Goal: Information Seeking & Learning: Learn about a topic

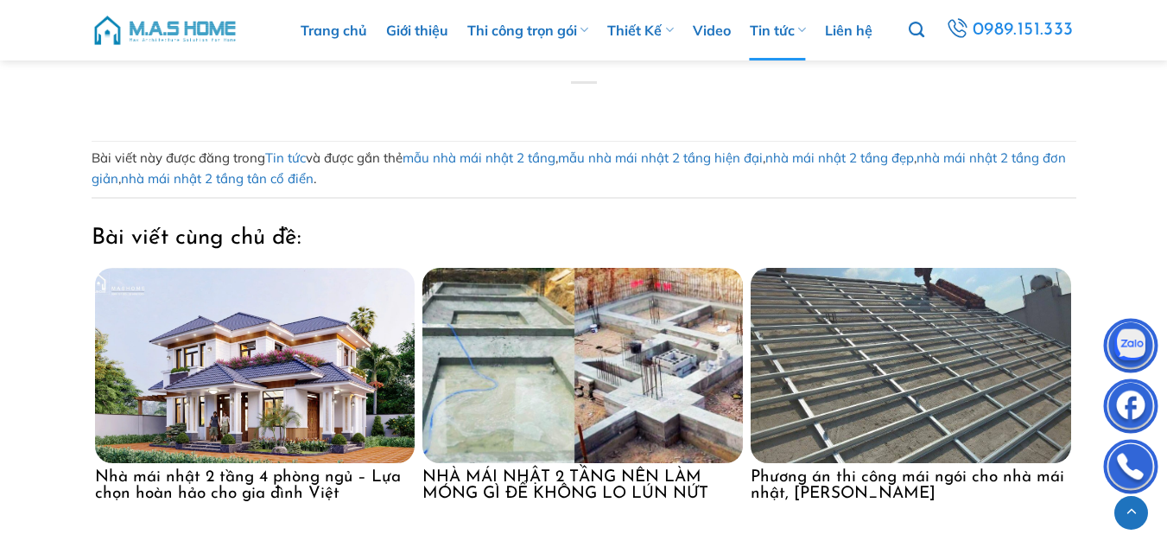
scroll to position [17455, 0]
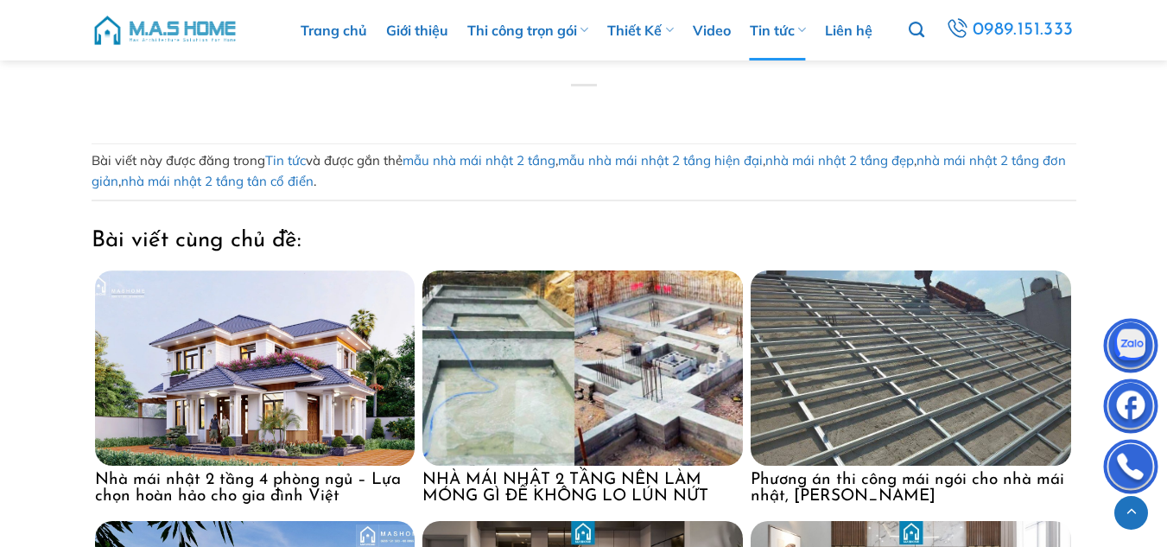
click at [235, 432] on img at bounding box center [255, 367] width 321 height 195
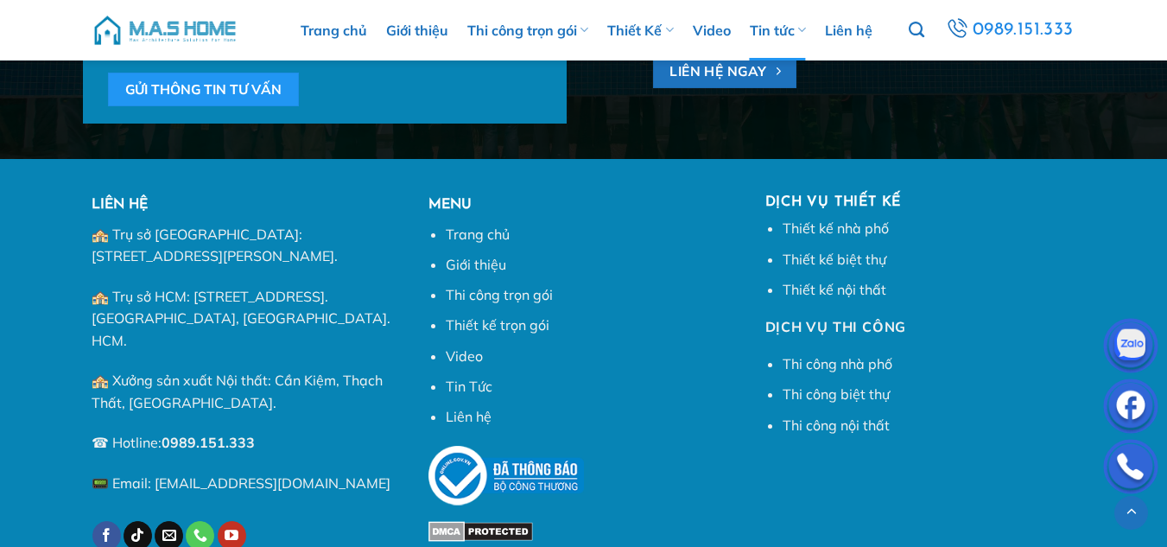
scroll to position [20215, 0]
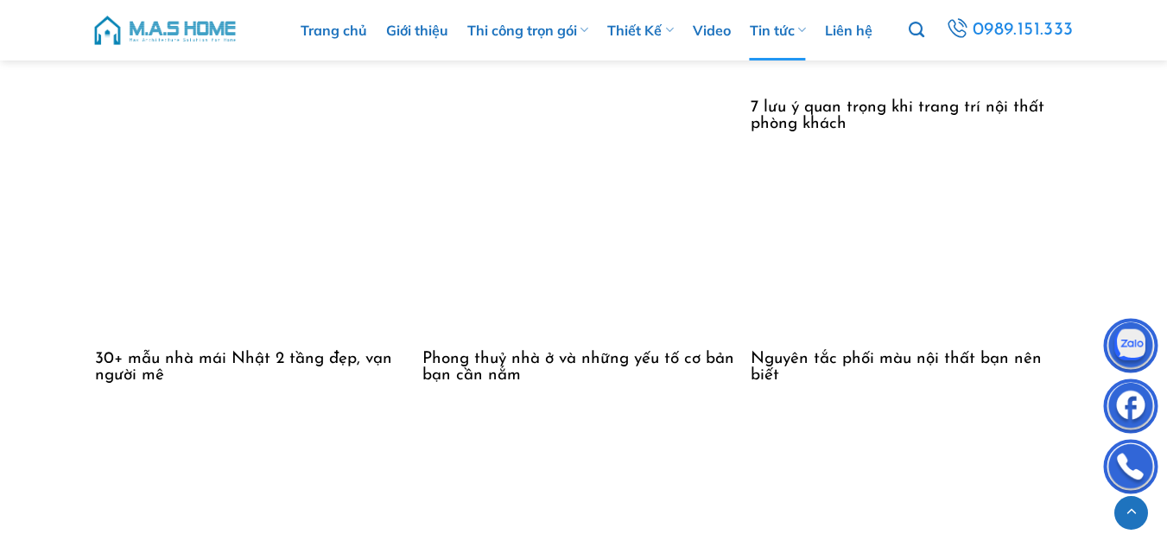
scroll to position [12616, 0]
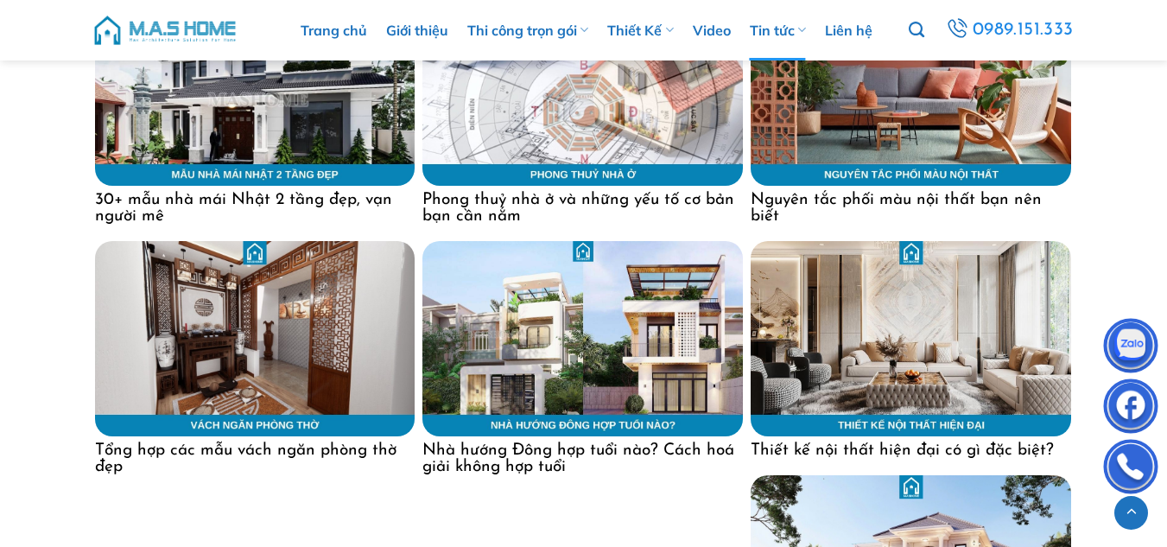
click at [527, 352] on img at bounding box center [583, 338] width 321 height 195
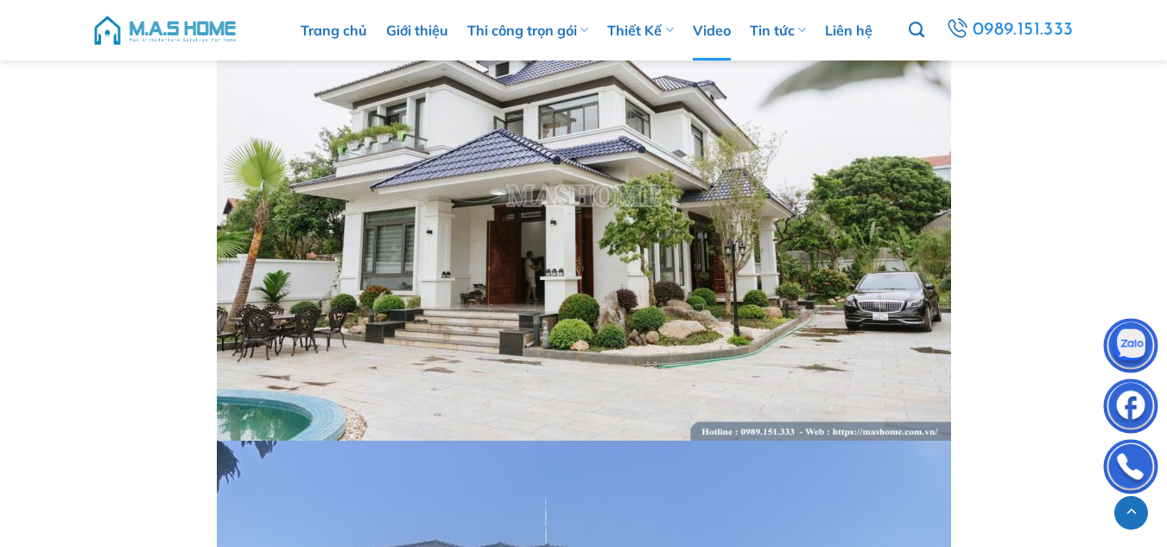
scroll to position [10715, 0]
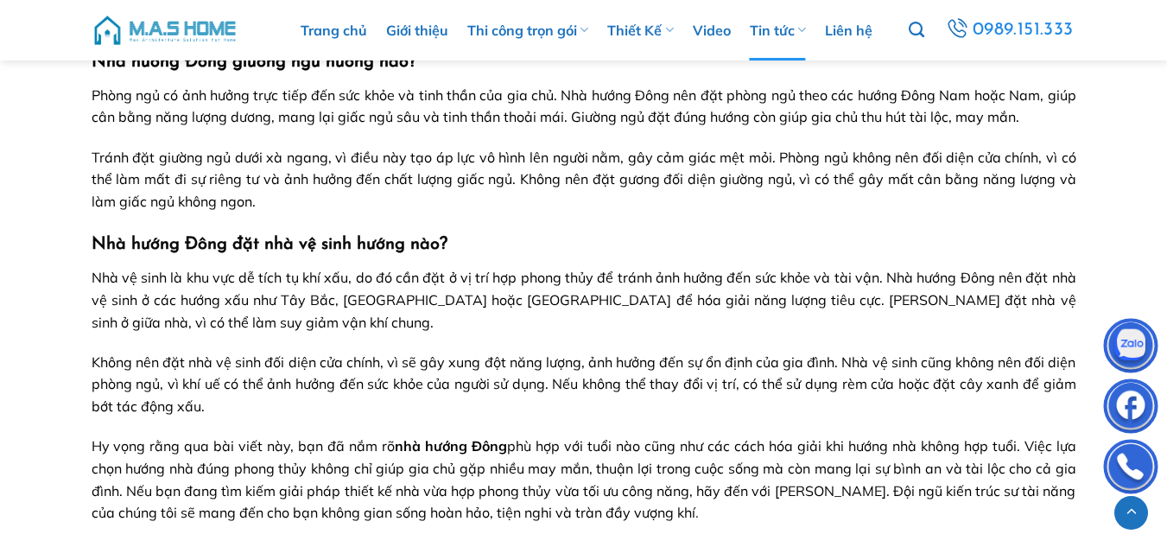
scroll to position [4925, 0]
